Goal: Navigation & Orientation: Find specific page/section

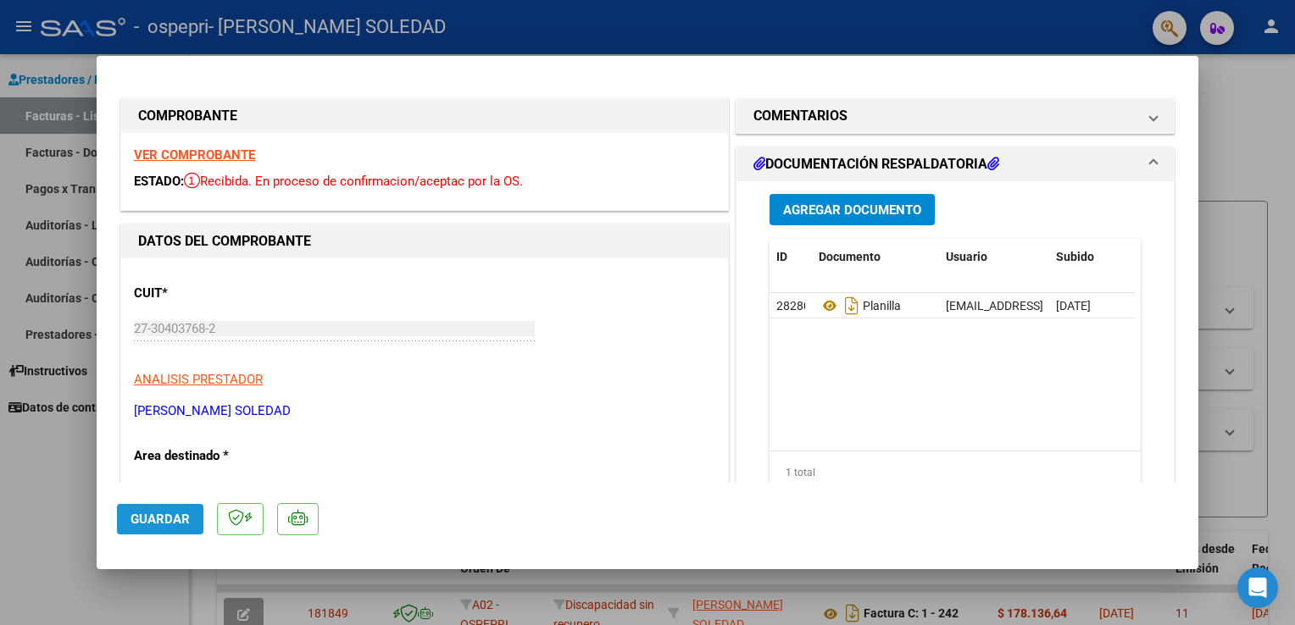
click at [168, 524] on span "Guardar" at bounding box center [159, 519] width 59 height 15
click at [1223, 95] on div at bounding box center [647, 312] width 1295 height 625
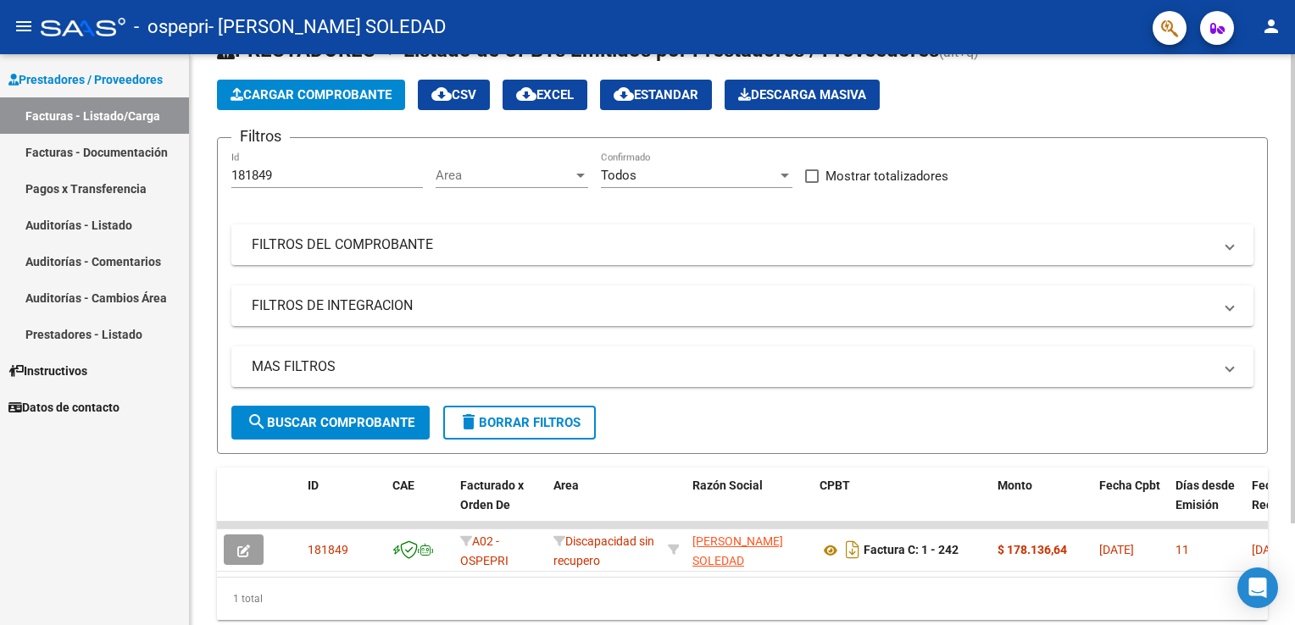
scroll to position [122, 0]
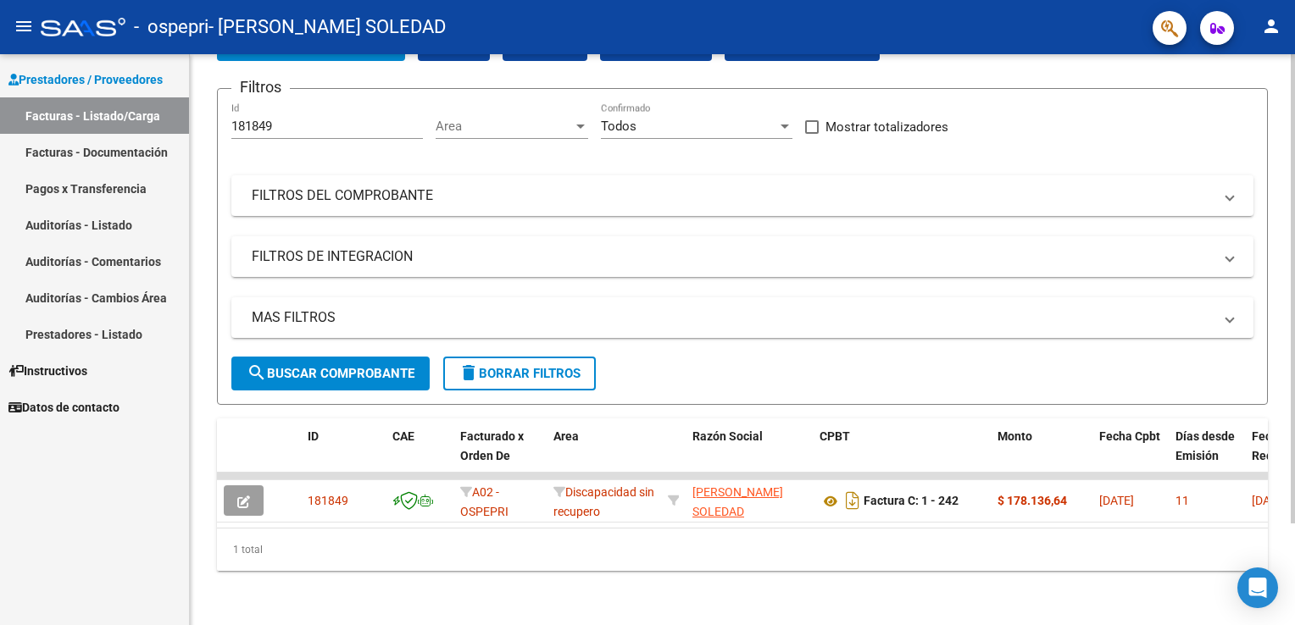
click at [1294, 323] on html "menu - ospepri - [PERSON_NAME] SOLEDAD person Prestadores / Proveedores Factura…" at bounding box center [647, 312] width 1295 height 625
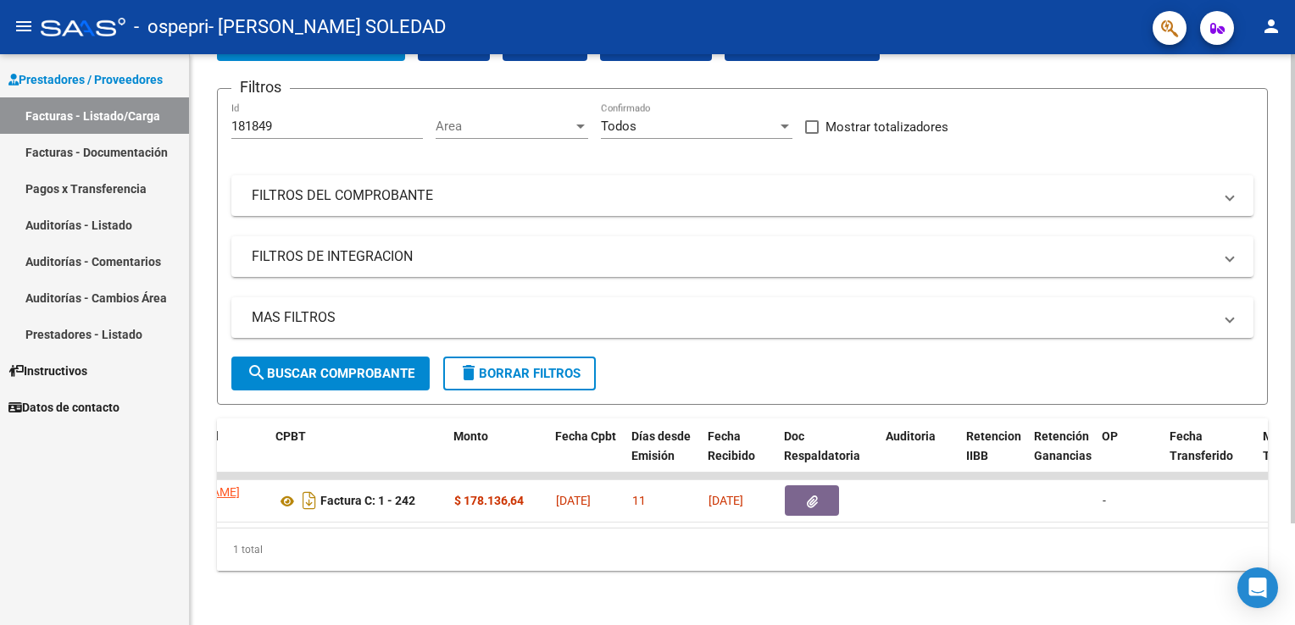
scroll to position [0, 0]
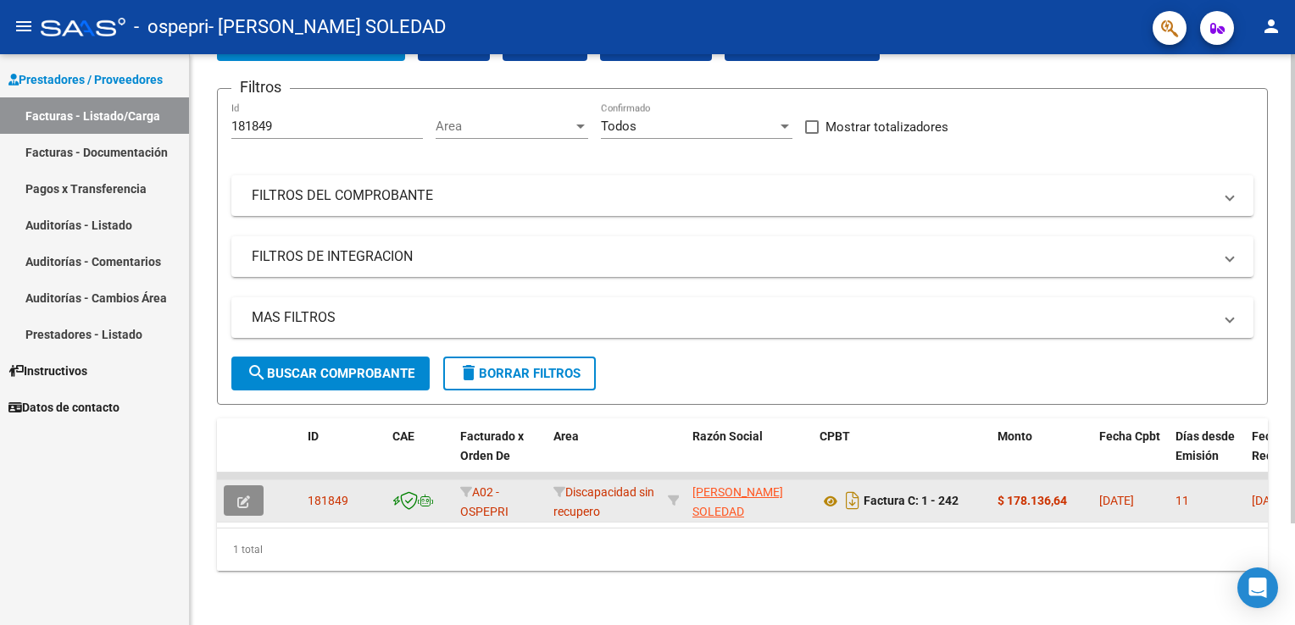
click at [245, 493] on span "button" at bounding box center [243, 500] width 13 height 15
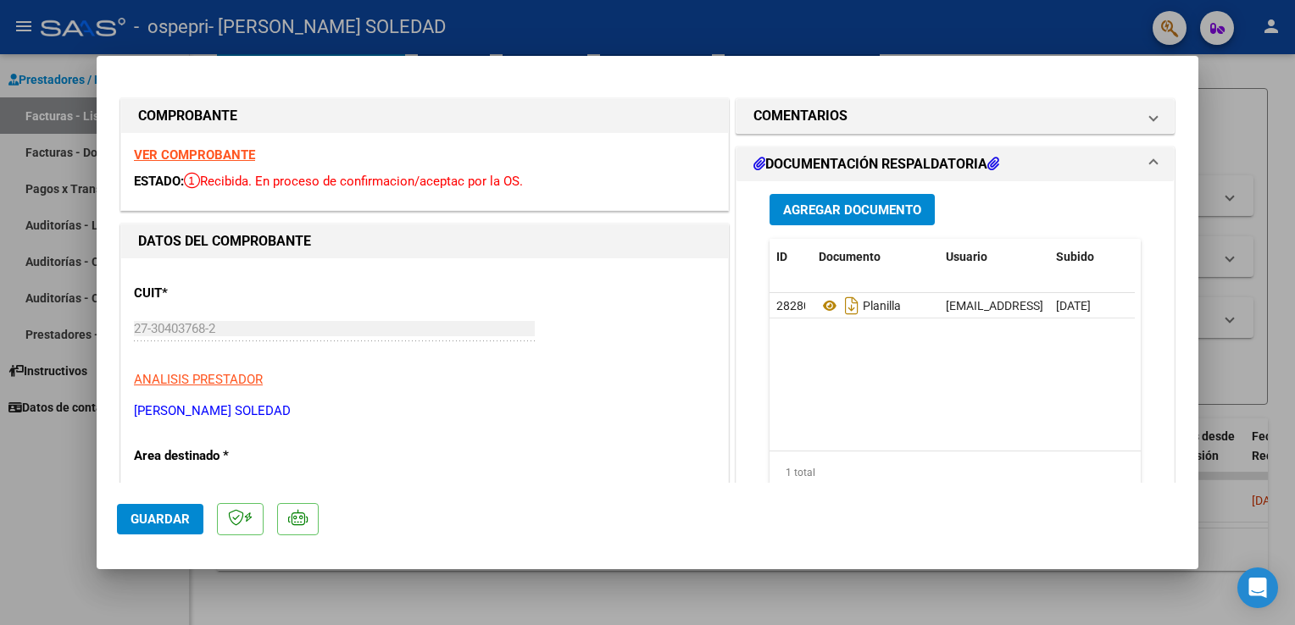
click at [1250, 88] on div at bounding box center [647, 312] width 1295 height 625
type input "$ 0,00"
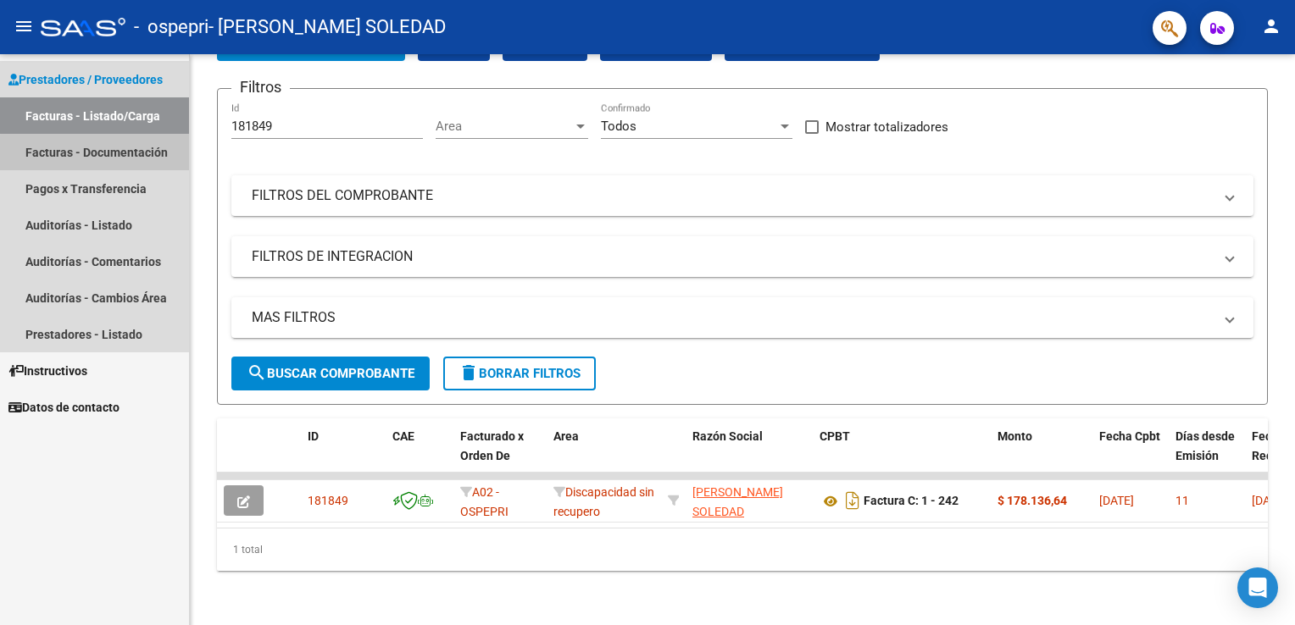
click at [156, 158] on link "Facturas - Documentación" at bounding box center [94, 152] width 189 height 36
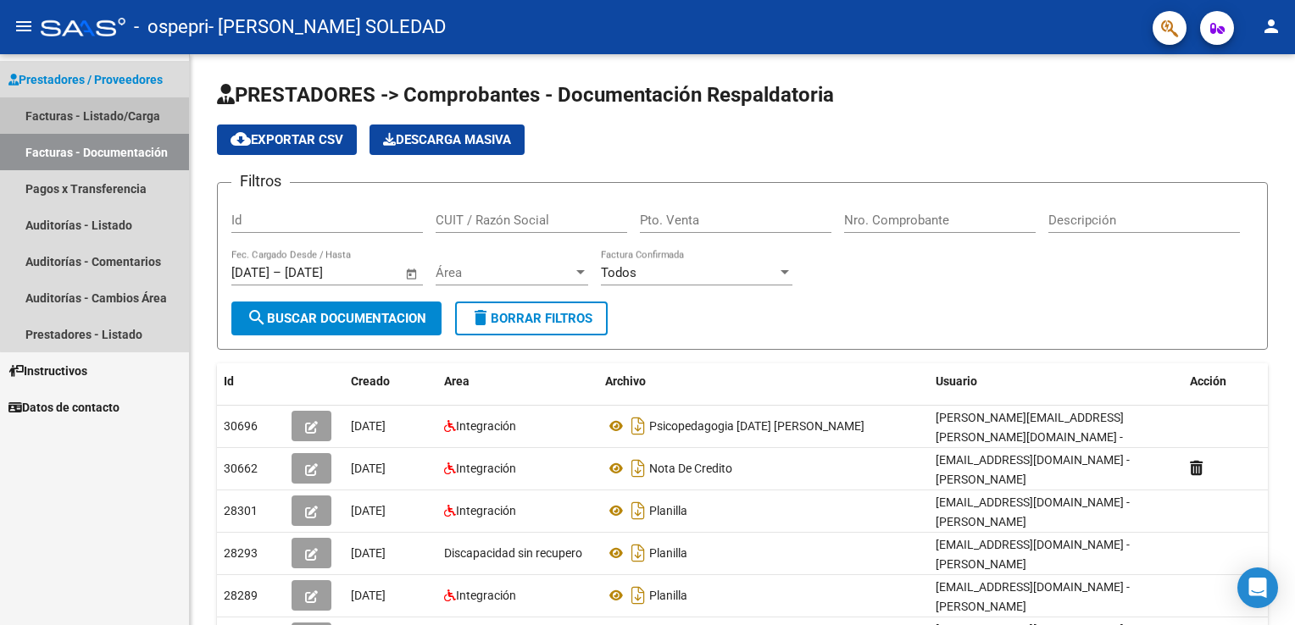
click at [127, 105] on link "Facturas - Listado/Carga" at bounding box center [94, 115] width 189 height 36
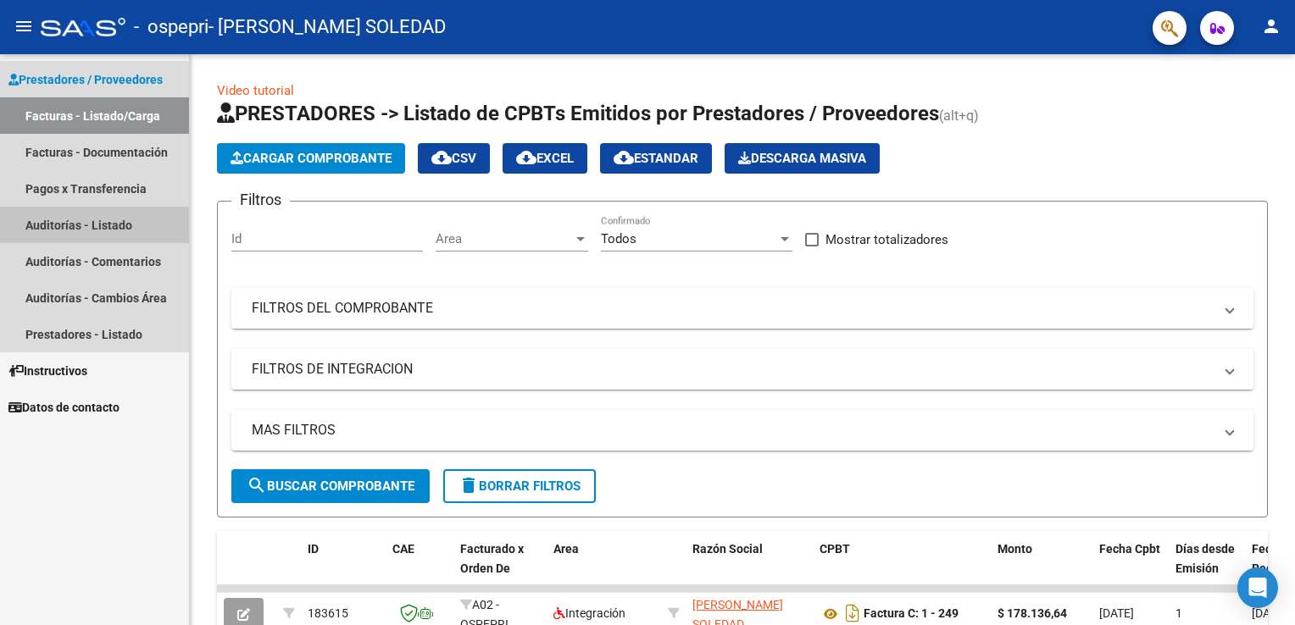
click at [88, 226] on link "Auditorías - Listado" at bounding box center [94, 225] width 189 height 36
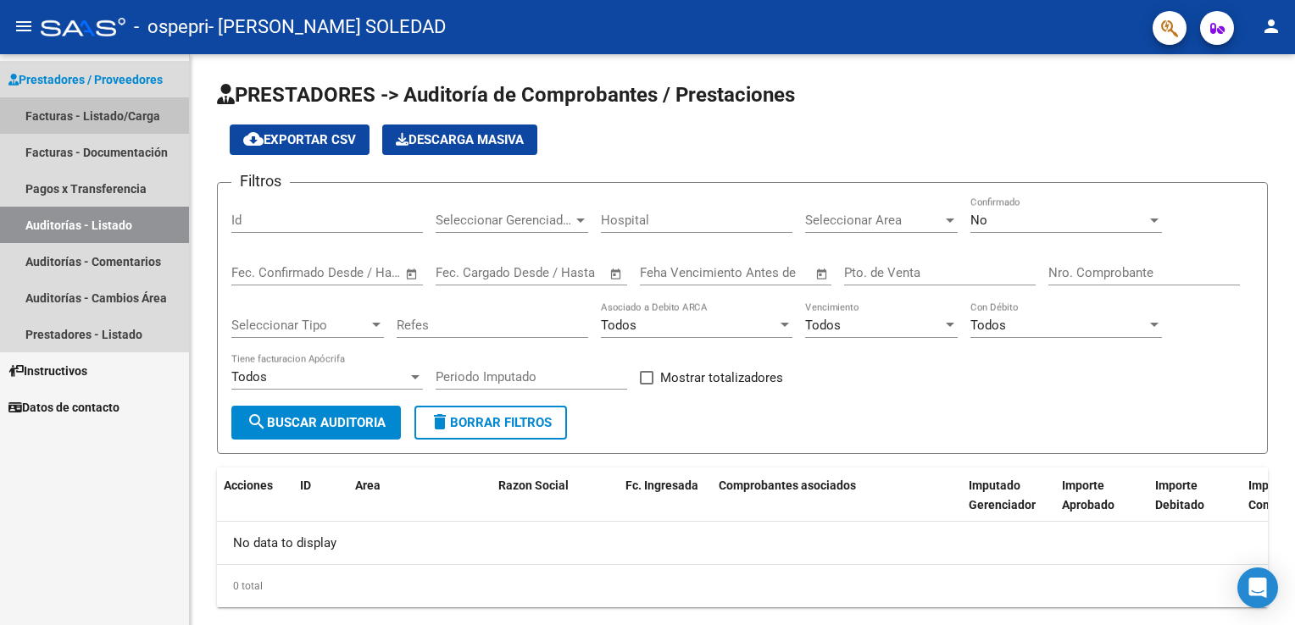
click at [112, 121] on link "Facturas - Listado/Carga" at bounding box center [94, 115] width 189 height 36
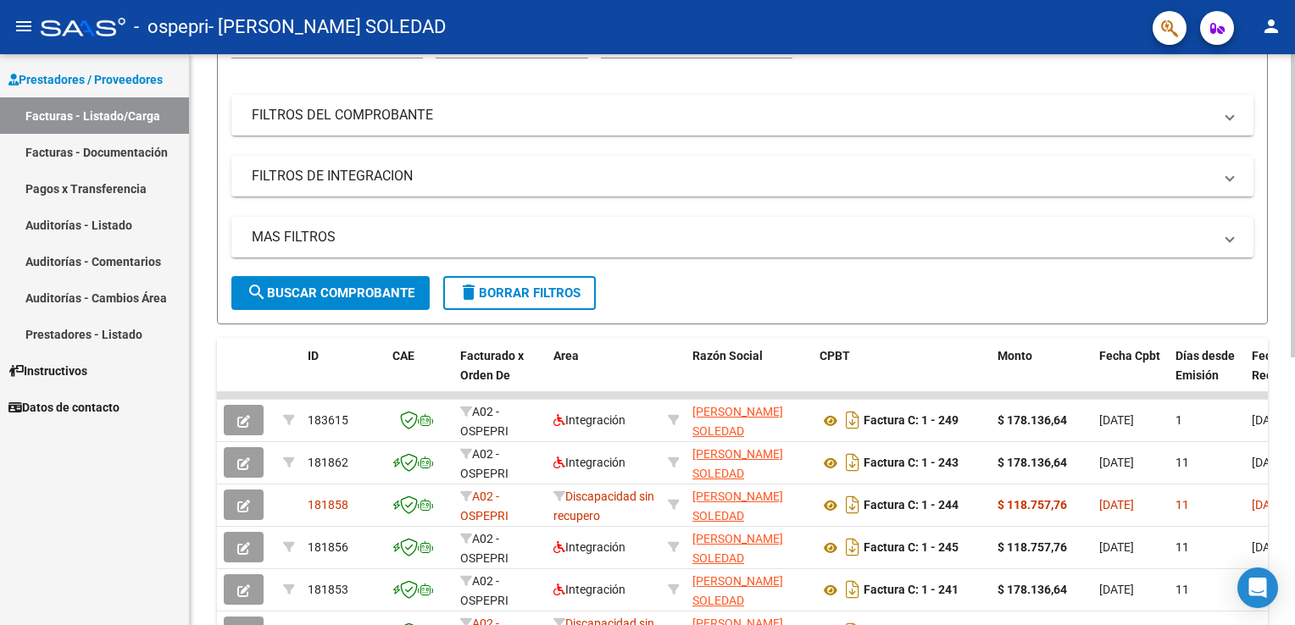
scroll to position [234, 0]
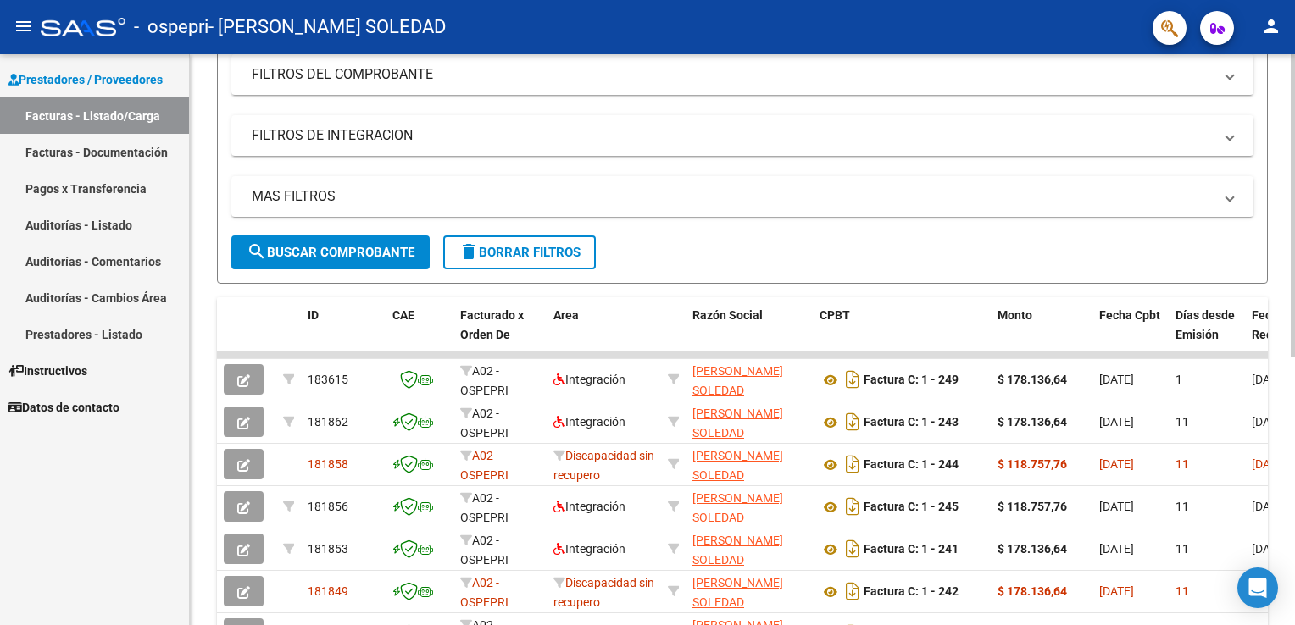
click at [1294, 395] on html "menu - ospepri - [PERSON_NAME] SOLEDAD person Prestadores / Proveedores Factura…" at bounding box center [647, 312] width 1295 height 625
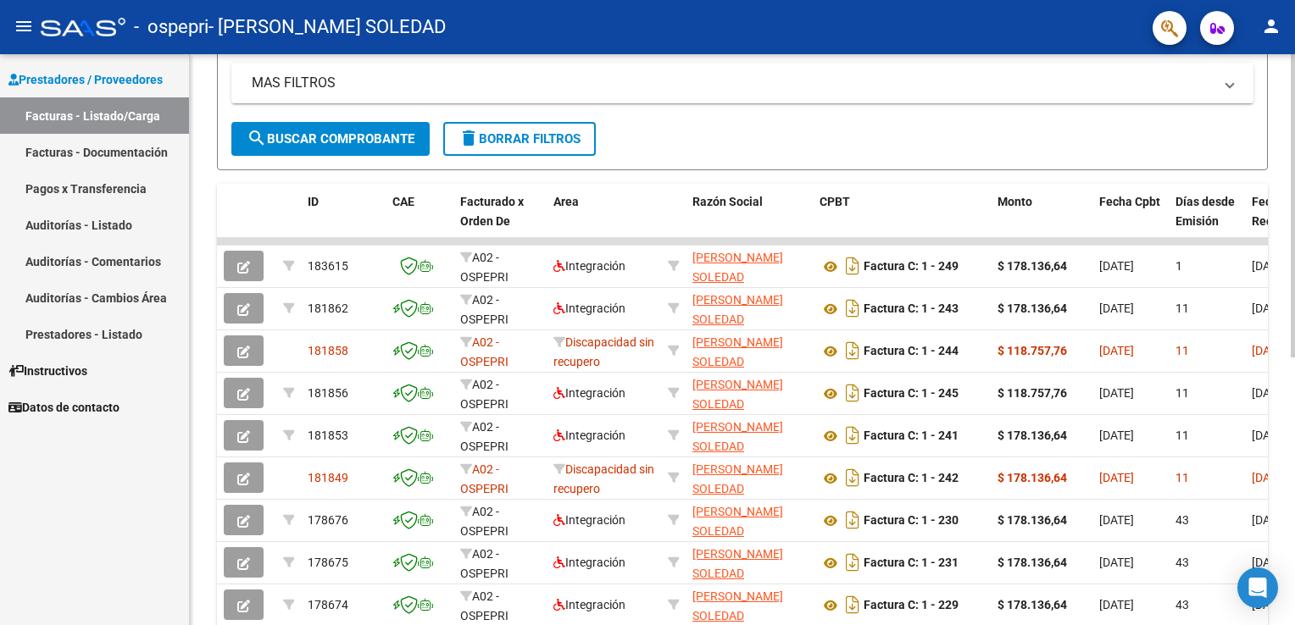
scroll to position [0, 0]
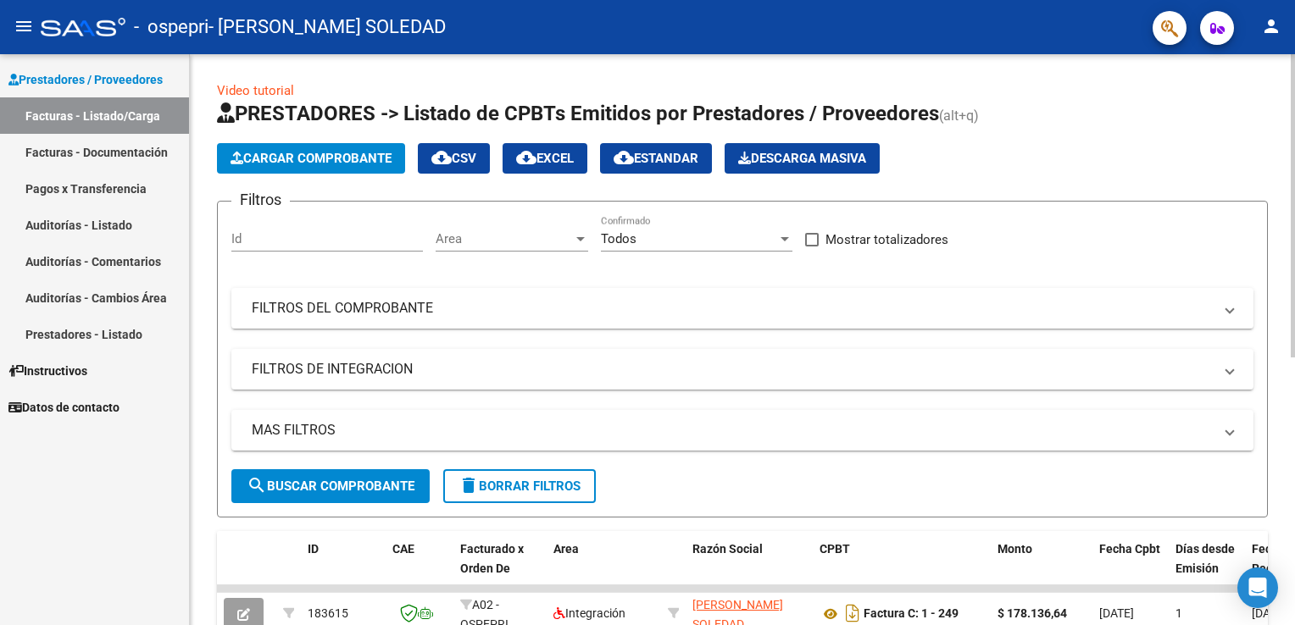
click at [1294, 244] on html "menu - ospepri - [PERSON_NAME] SOLEDAD person Prestadores / Proveedores Factura…" at bounding box center [647, 312] width 1295 height 625
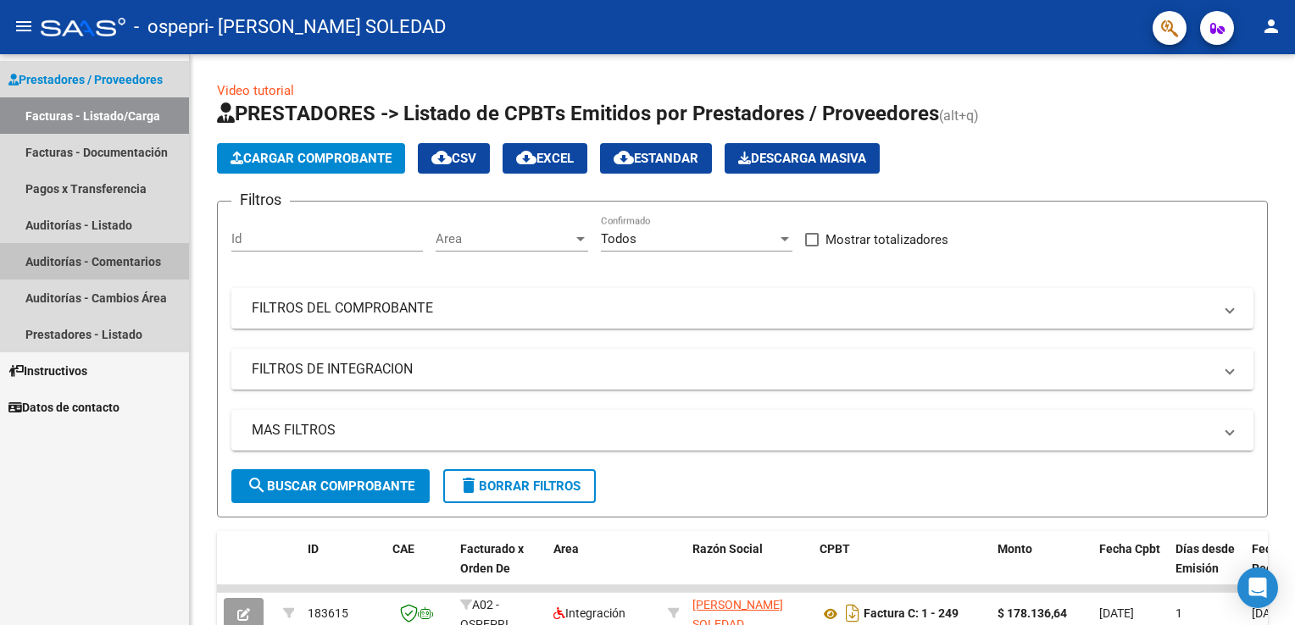
click at [121, 269] on link "Auditorías - Comentarios" at bounding box center [94, 261] width 189 height 36
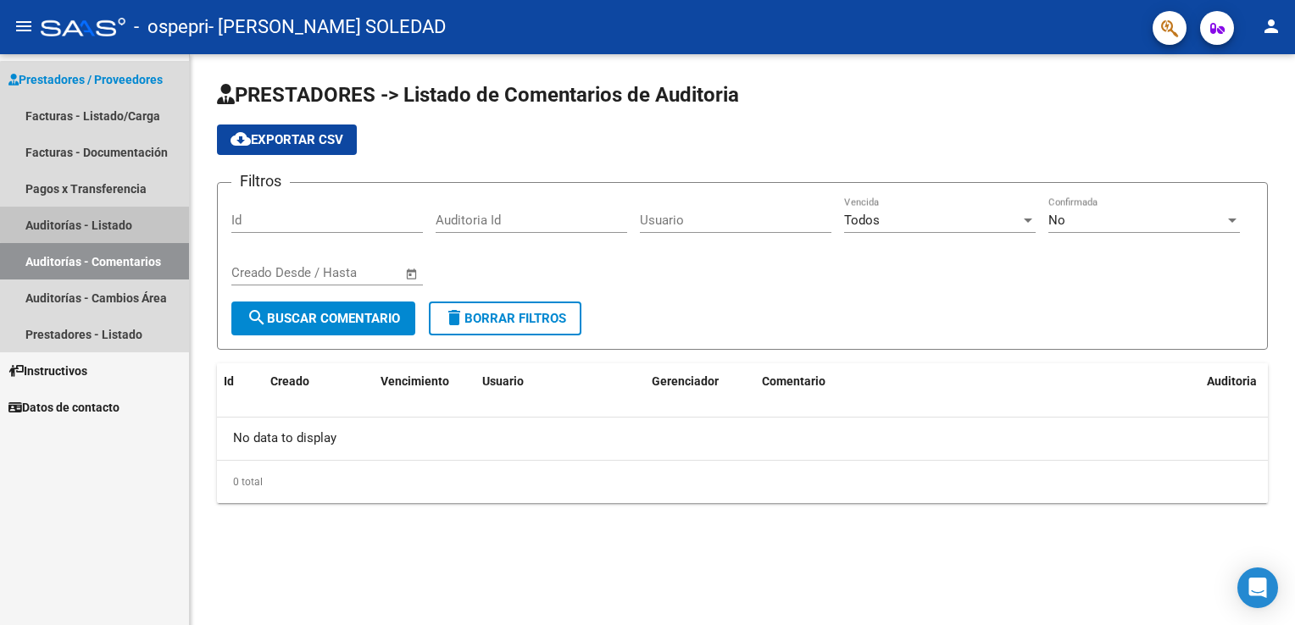
click at [115, 223] on link "Auditorías - Listado" at bounding box center [94, 225] width 189 height 36
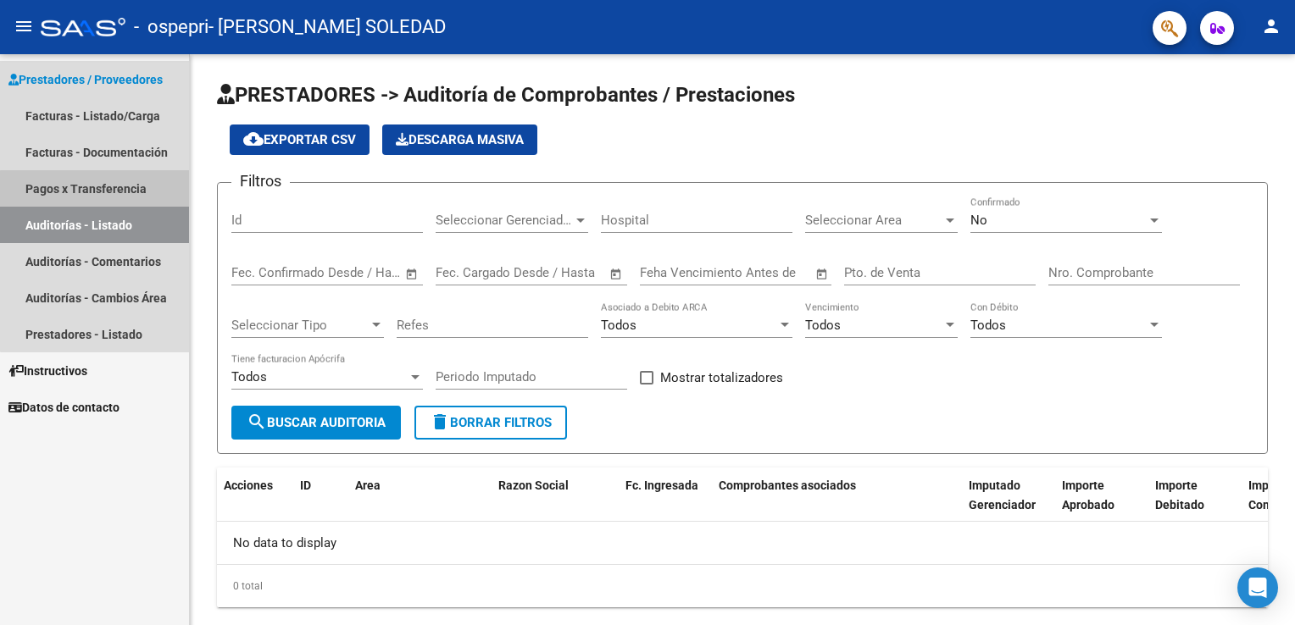
click at [113, 198] on link "Pagos x Transferencia" at bounding box center [94, 188] width 189 height 36
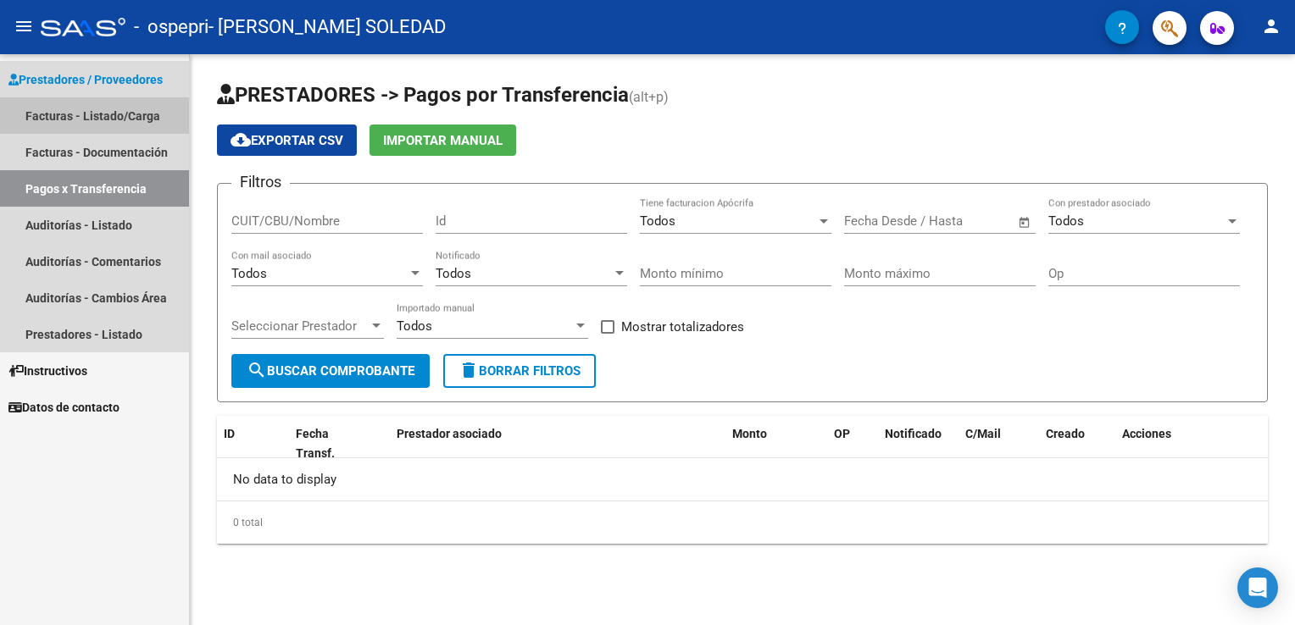
click at [115, 103] on link "Facturas - Listado/Carga" at bounding box center [94, 115] width 189 height 36
